Goal: Book appointment/travel/reservation

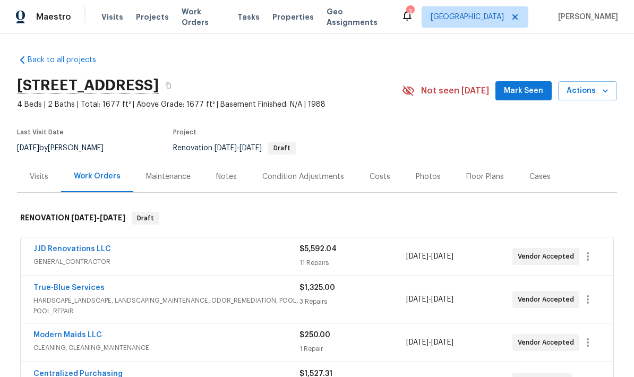
click at [603, 96] on icon "button" at bounding box center [605, 90] width 11 height 11
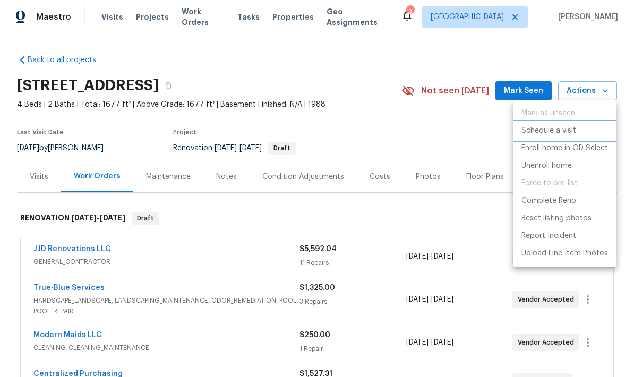
click at [575, 134] on p "Schedule a visit" at bounding box center [548, 130] width 55 height 11
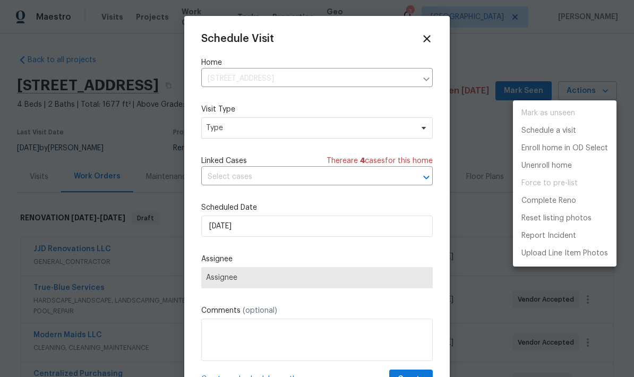
click at [344, 134] on div at bounding box center [317, 188] width 634 height 377
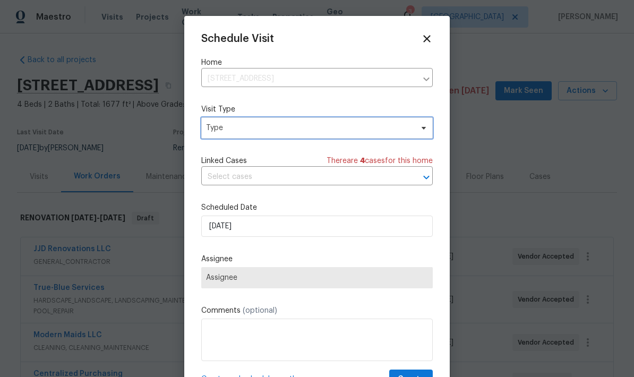
click at [386, 130] on span "Type" at bounding box center [309, 128] width 206 height 11
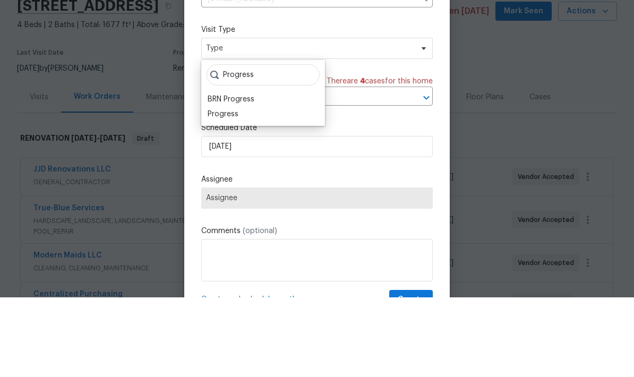
scroll to position [42, 0]
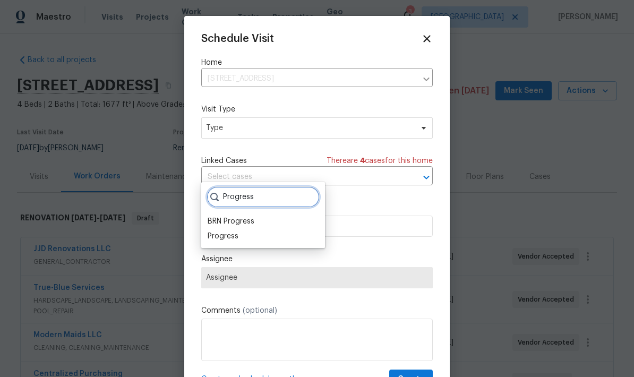
type input "Progress"
click at [224, 231] on div "Progress" at bounding box center [222, 236] width 31 height 11
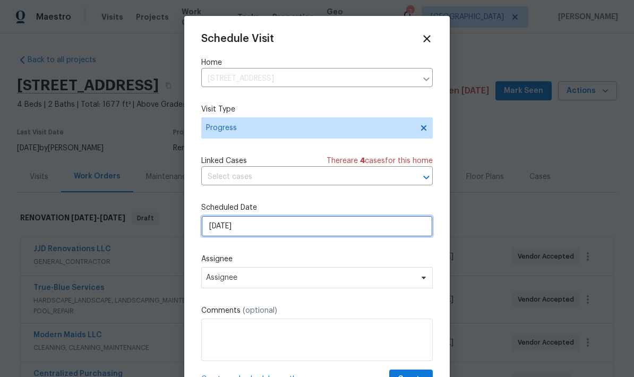
click at [374, 227] on input "8/10/2025" at bounding box center [316, 225] width 231 height 21
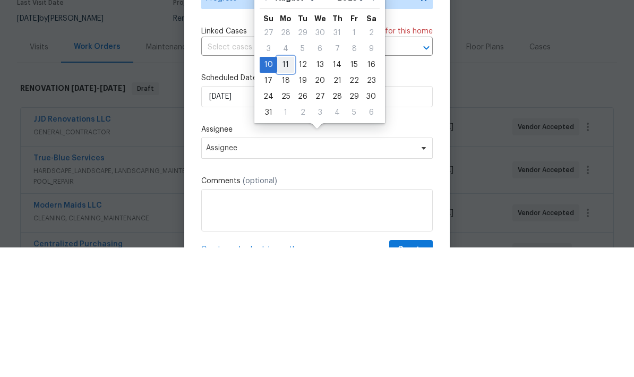
click at [283, 187] on div "11" at bounding box center [285, 194] width 17 height 15
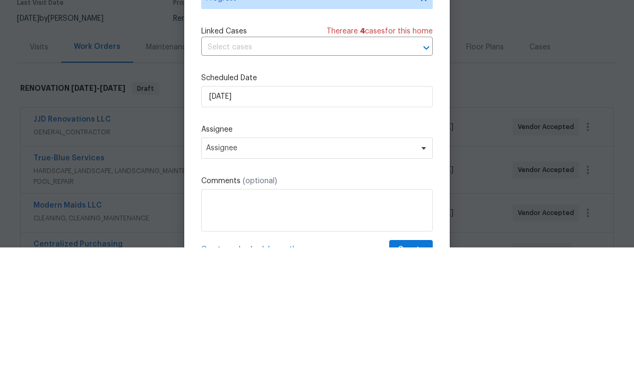
type input "8/11/2025"
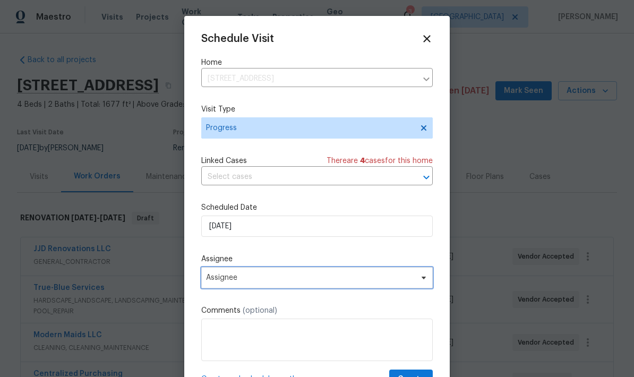
click at [415, 285] on span "Assignee" at bounding box center [316, 277] width 231 height 21
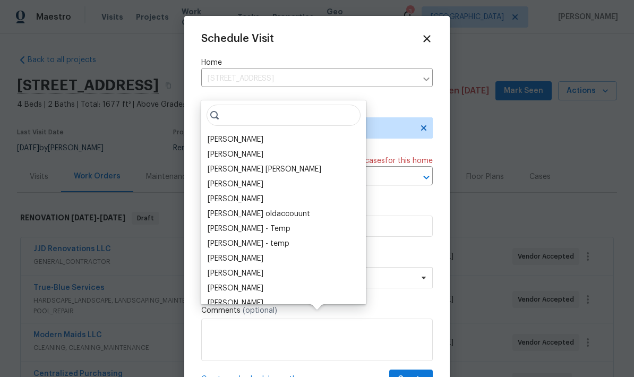
click at [250, 134] on div "[PERSON_NAME]" at bounding box center [235, 139] width 56 height 11
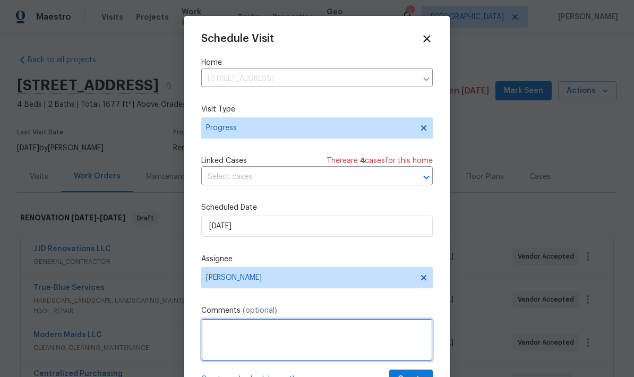
click at [393, 332] on textarea at bounding box center [316, 339] width 231 height 42
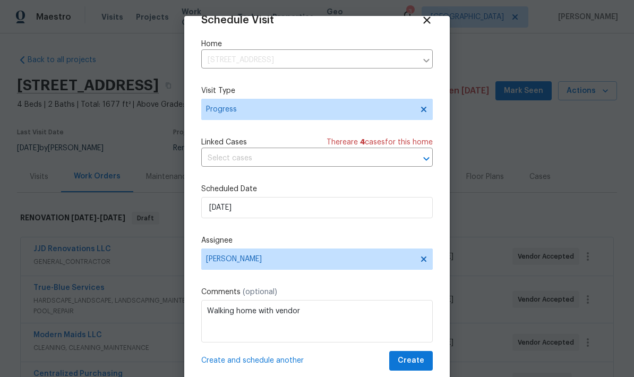
scroll to position [21, 0]
type textarea "Walking home with vendor"
click at [413, 363] on span "Create" at bounding box center [410, 360] width 27 height 13
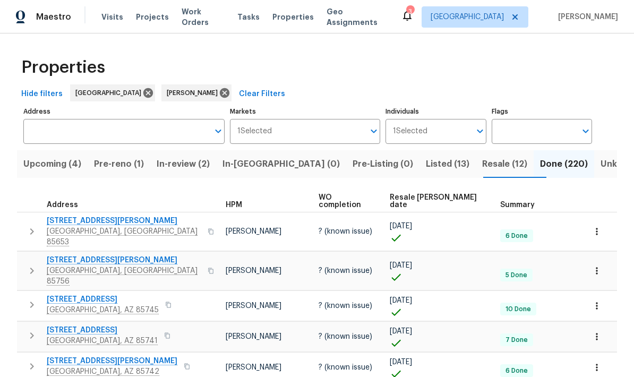
click at [482, 167] on span "Resale (12)" at bounding box center [504, 164] width 45 height 15
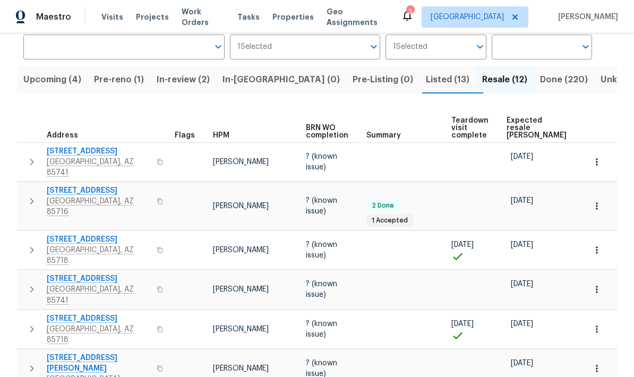
scroll to position [84, 0]
click at [518, 118] on span "Expected resale [PERSON_NAME]" at bounding box center [536, 128] width 60 height 22
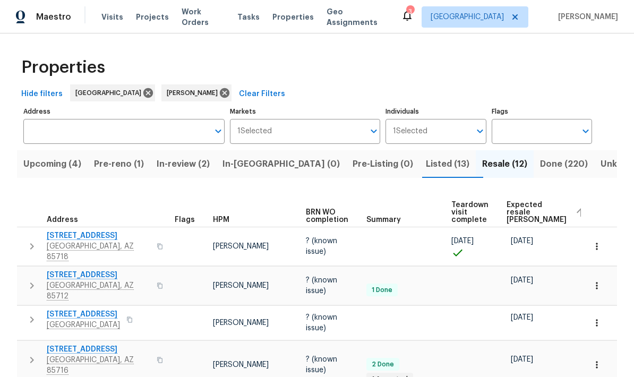
click at [50, 167] on span "Upcoming (4)" at bounding box center [52, 164] width 58 height 15
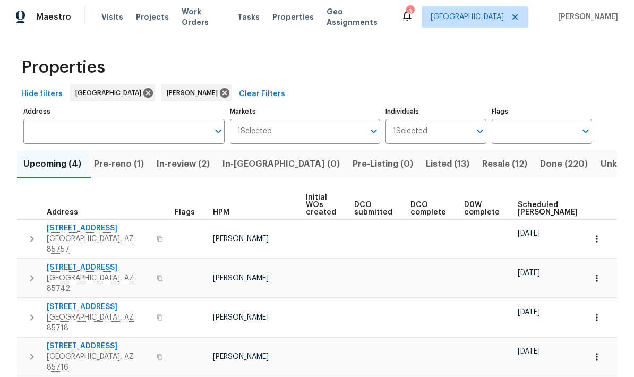
click at [523, 206] on span "Scheduled COE" at bounding box center [547, 208] width 60 height 15
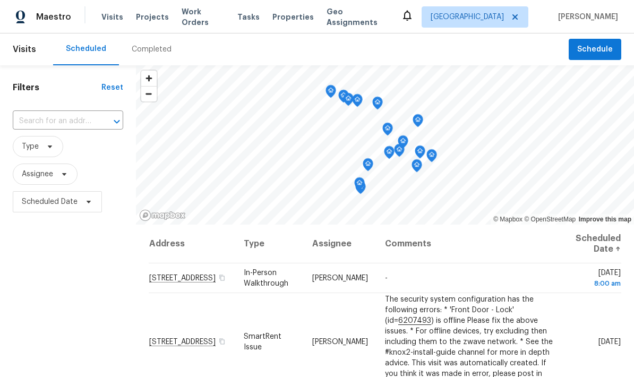
scroll to position [-25, 0]
